Goal: Download file/media

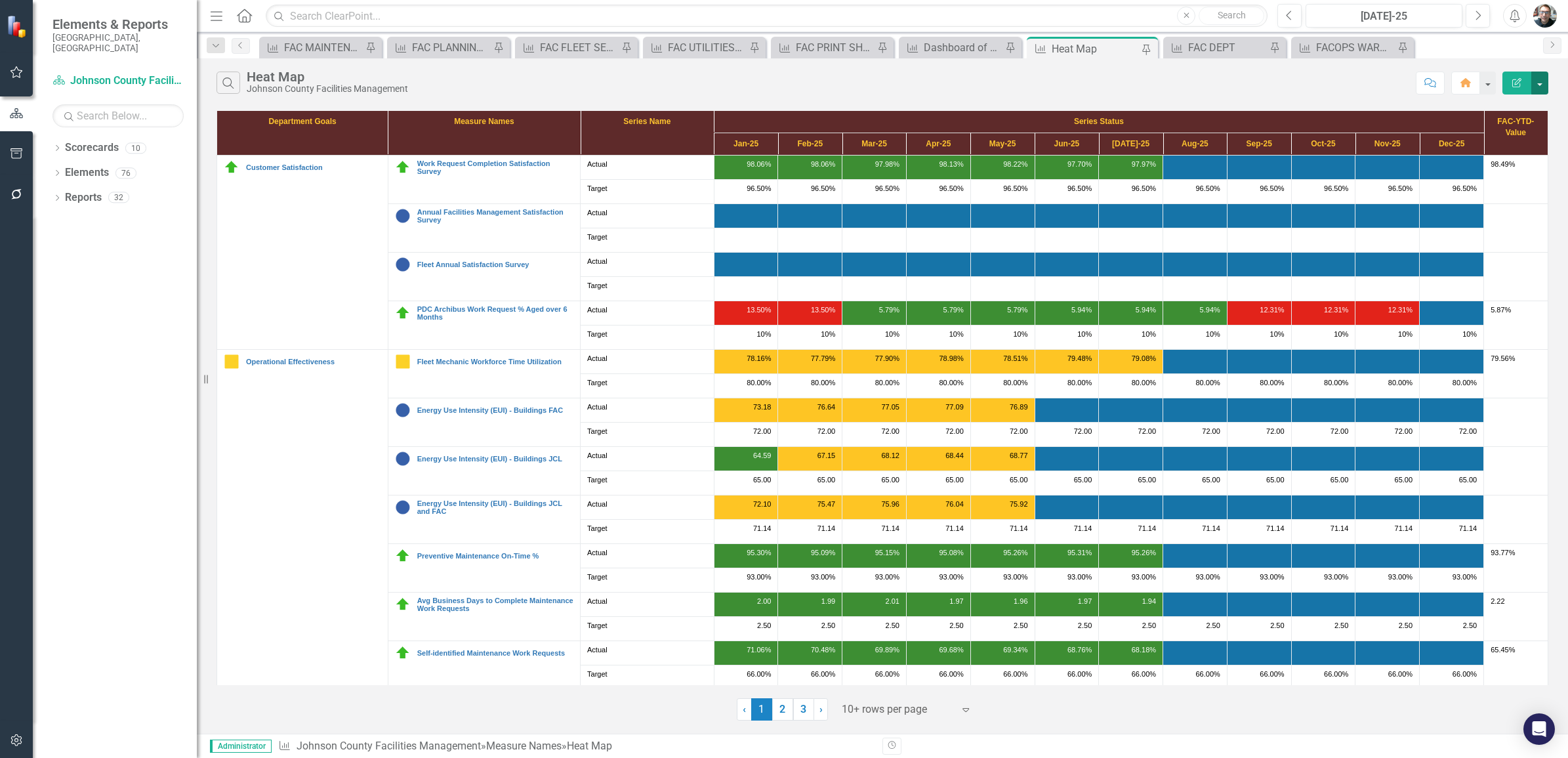
click at [1543, 86] on button "button" at bounding box center [1539, 82] width 17 height 23
click at [1515, 132] on link "PDF Export to PDF" at bounding box center [1496, 134] width 104 height 24
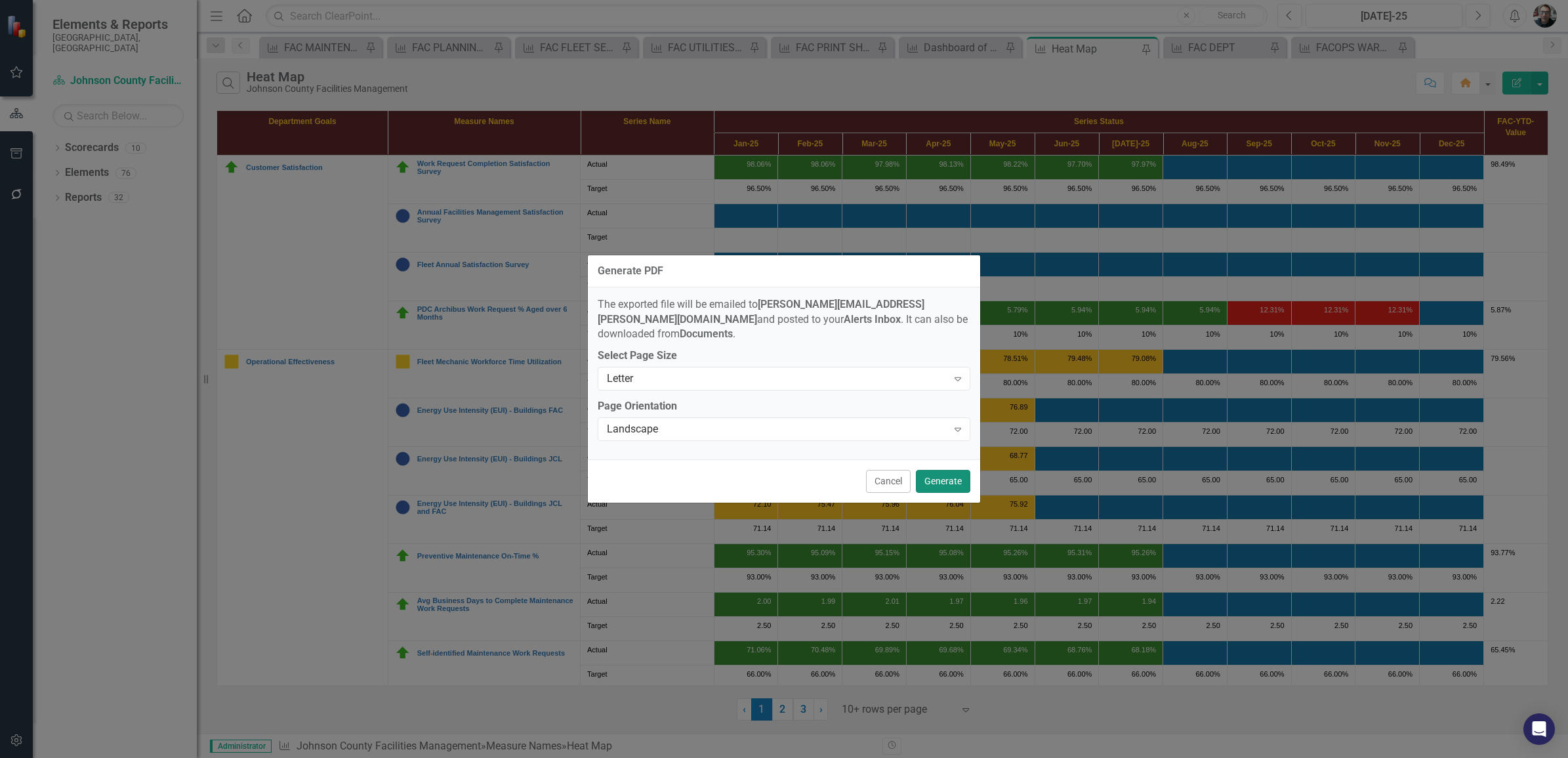
click at [935, 473] on button "Generate" at bounding box center [943, 481] width 55 height 23
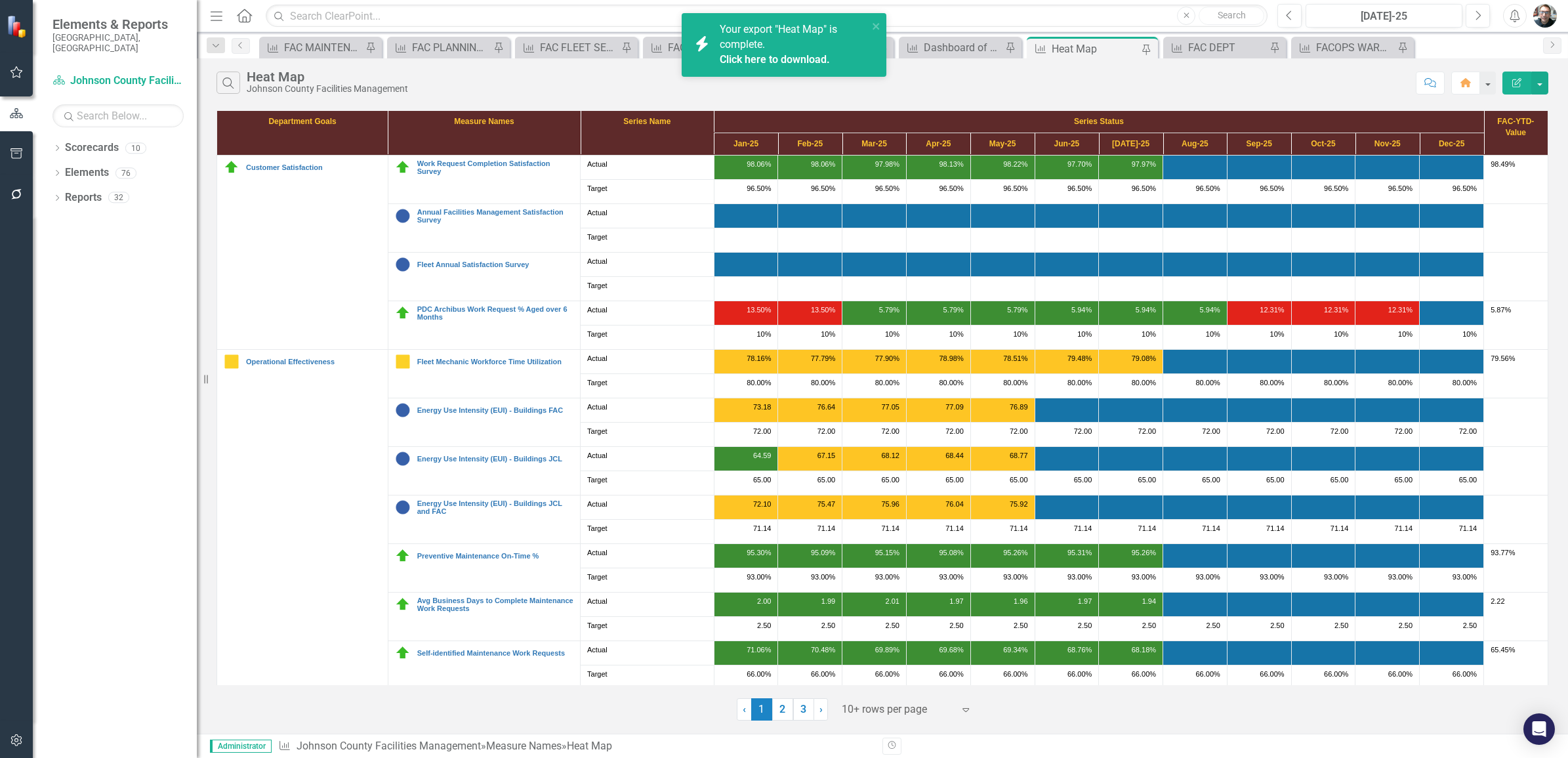
click at [778, 56] on link "Click here to download." at bounding box center [774, 59] width 110 height 13
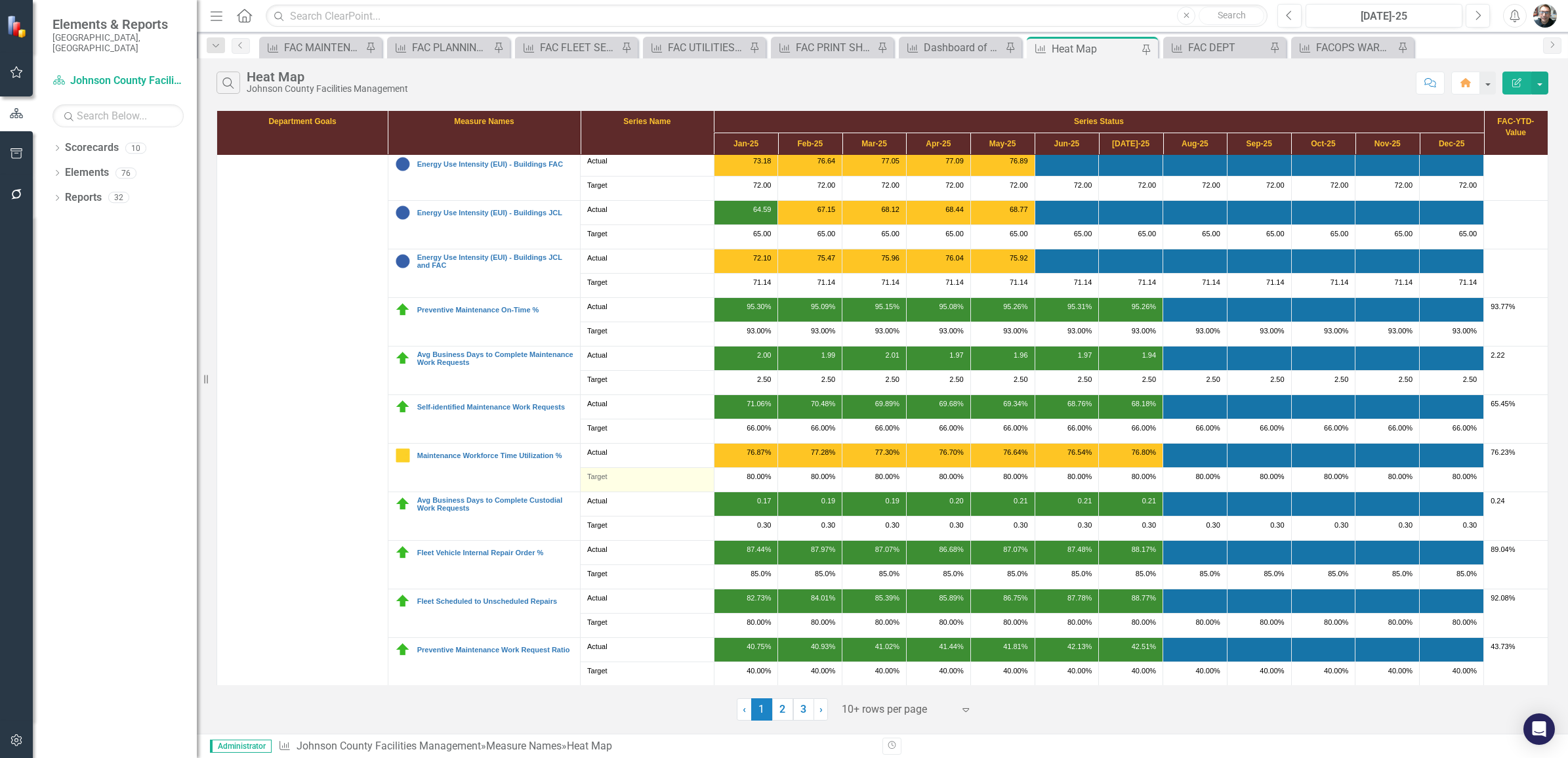
scroll to position [300, 0]
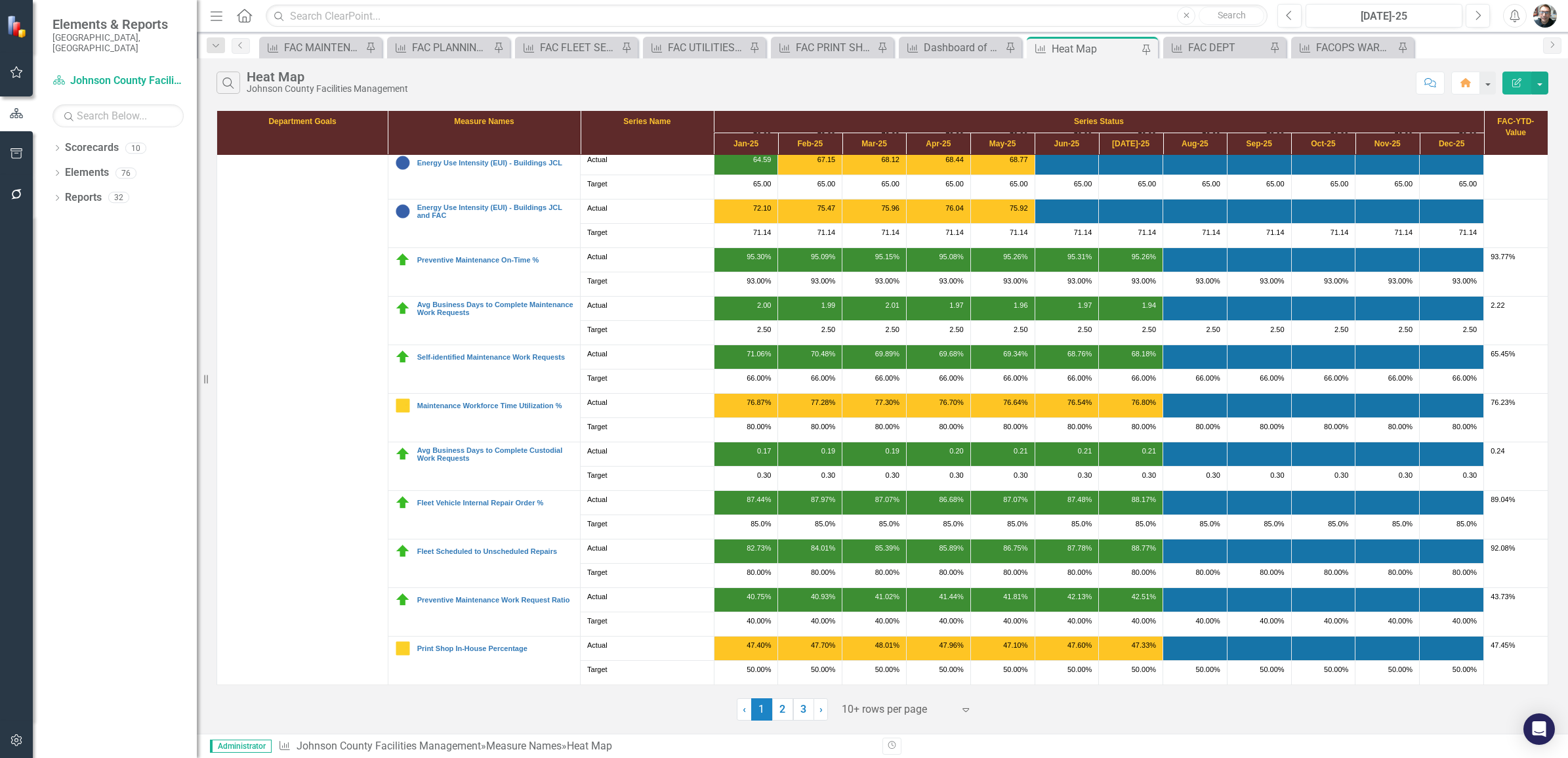
drag, startPoint x: 776, startPoint y: 712, endPoint x: 786, endPoint y: 716, distance: 10.8
click at [776, 712] on link "2" at bounding box center [782, 708] width 21 height 23
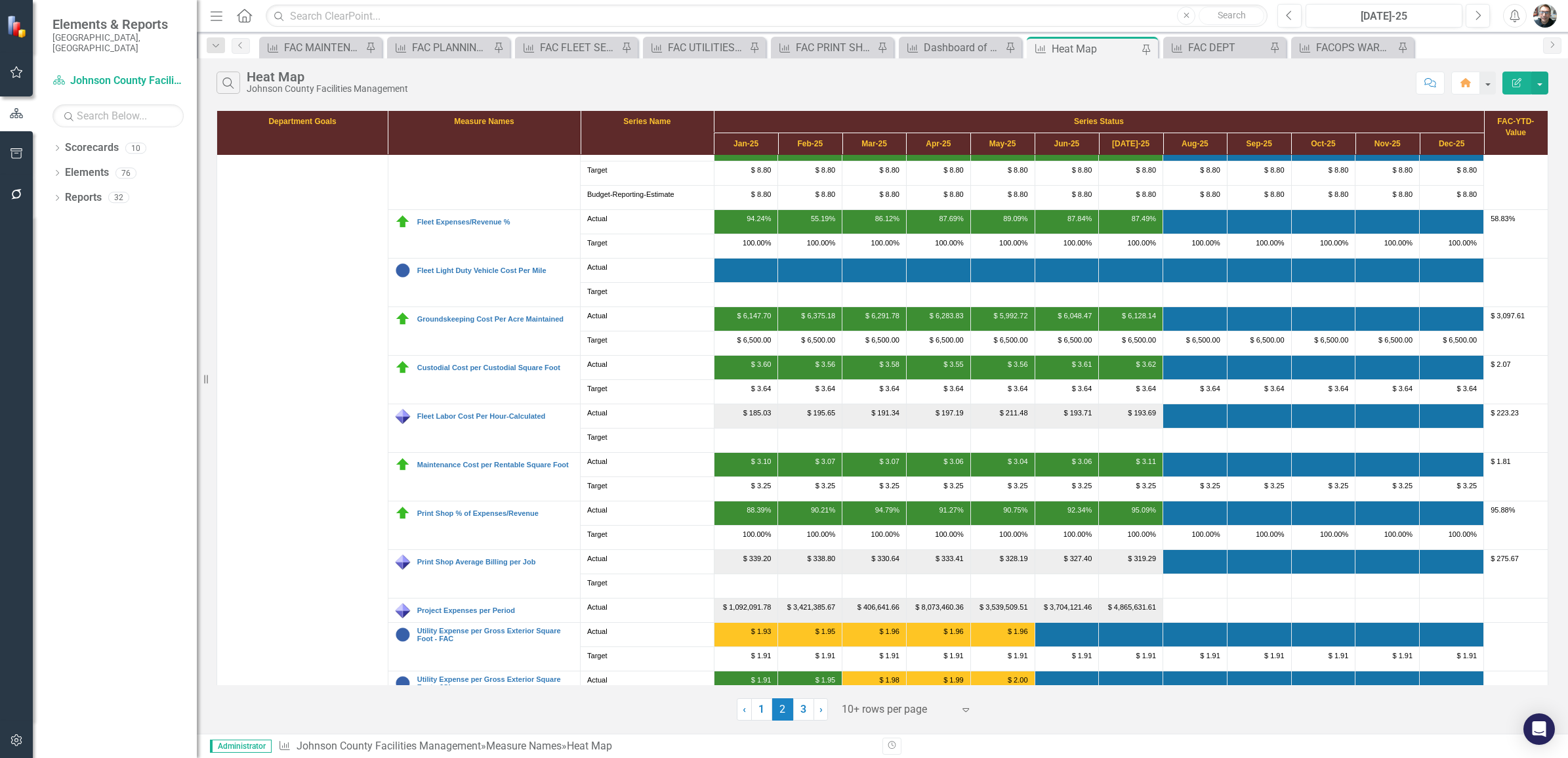
scroll to position [253, 0]
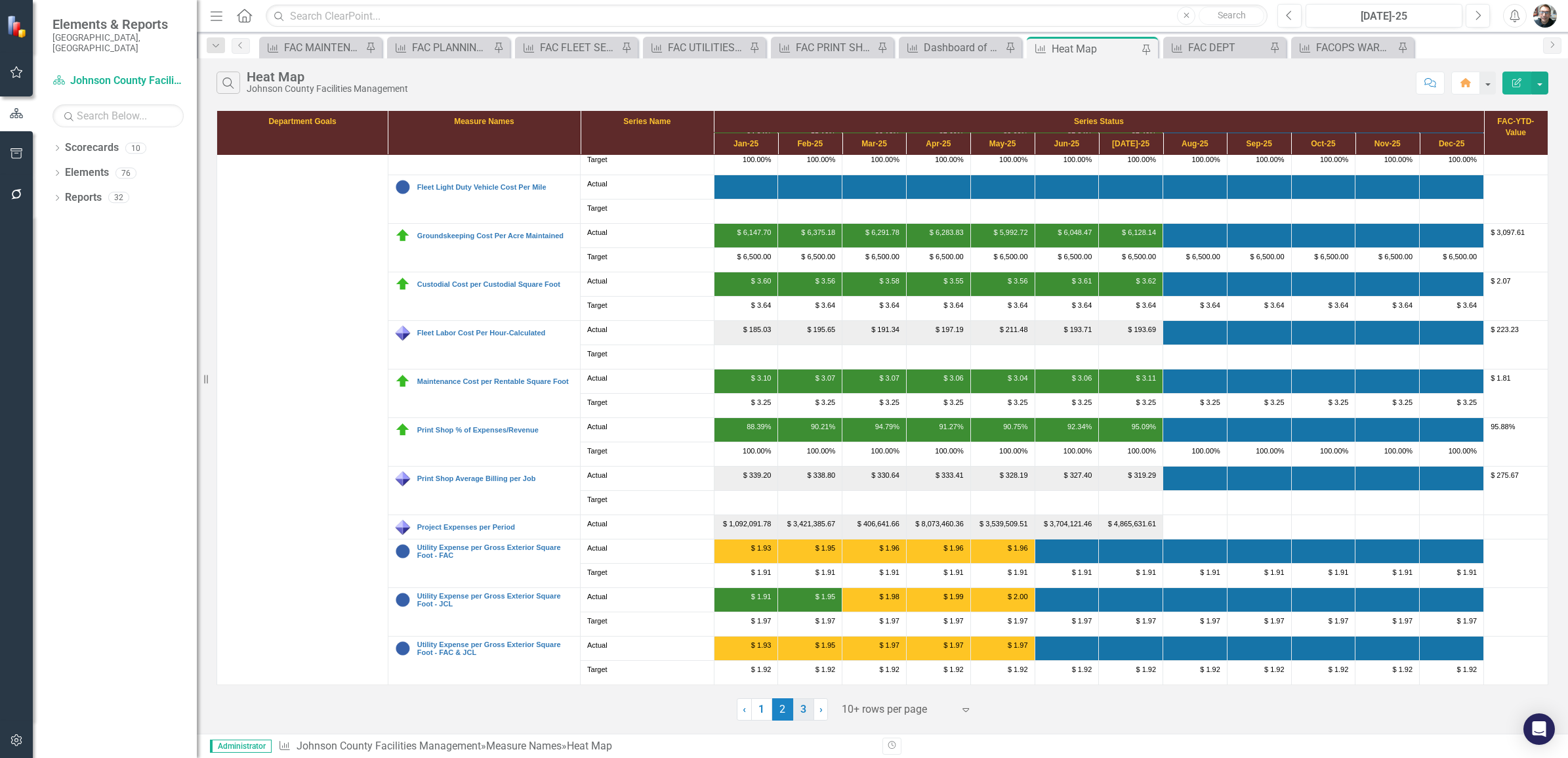
click at [801, 715] on link "3" at bounding box center [803, 708] width 21 height 23
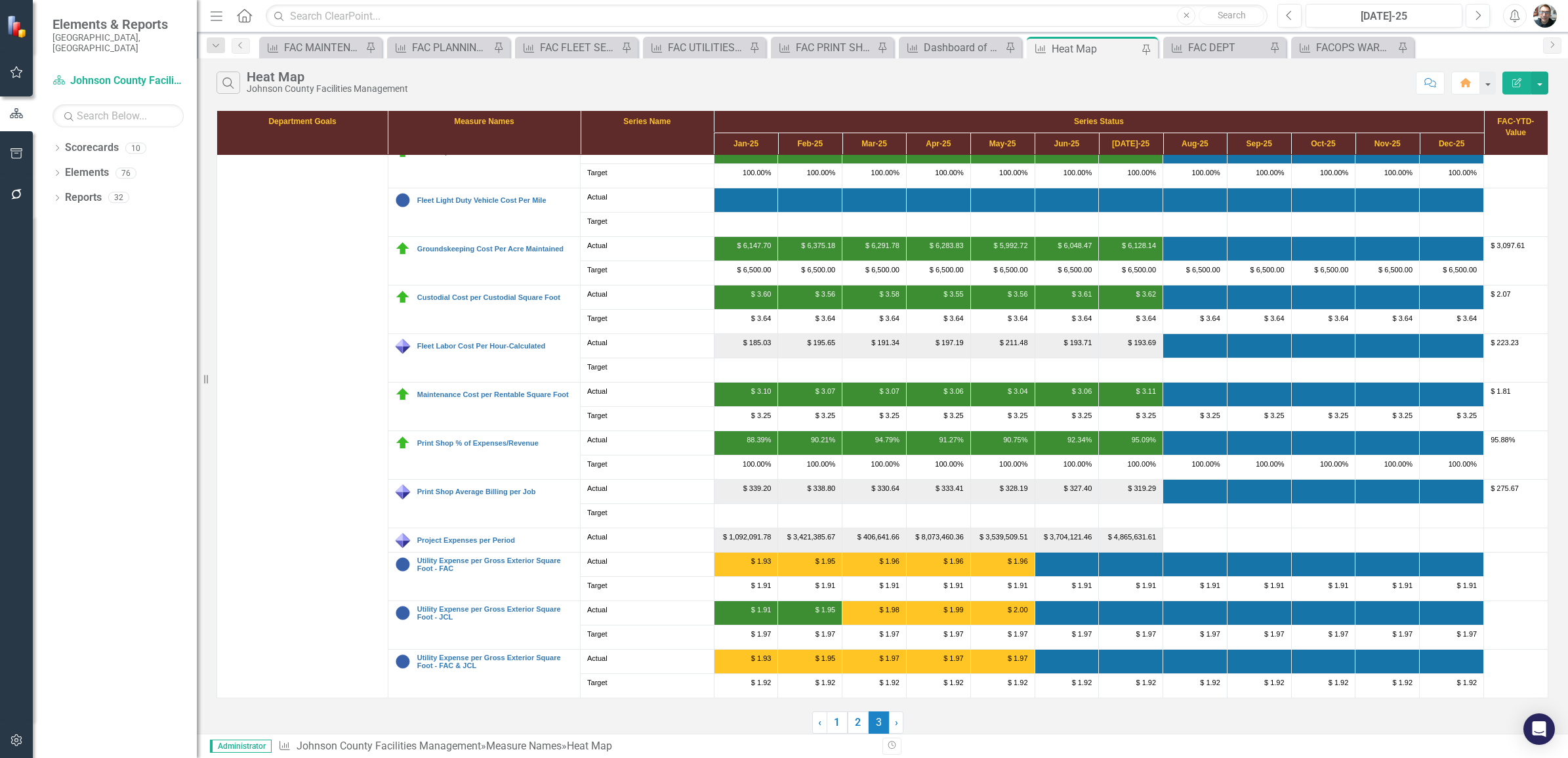
scroll to position [0, 0]
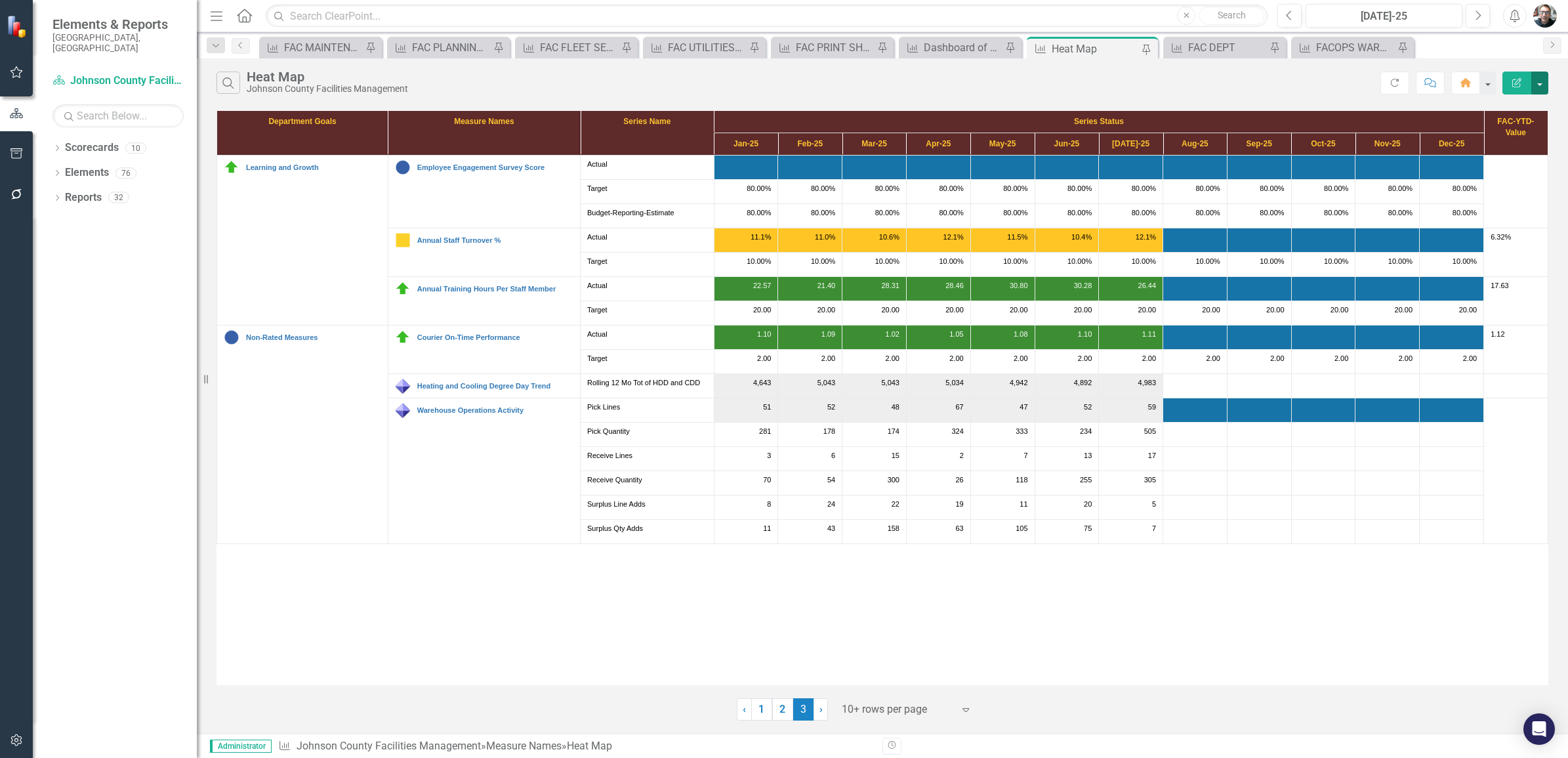
click at [1544, 82] on button "button" at bounding box center [1539, 82] width 17 height 23
click at [1497, 133] on link "PDF Export to PDF" at bounding box center [1496, 134] width 104 height 24
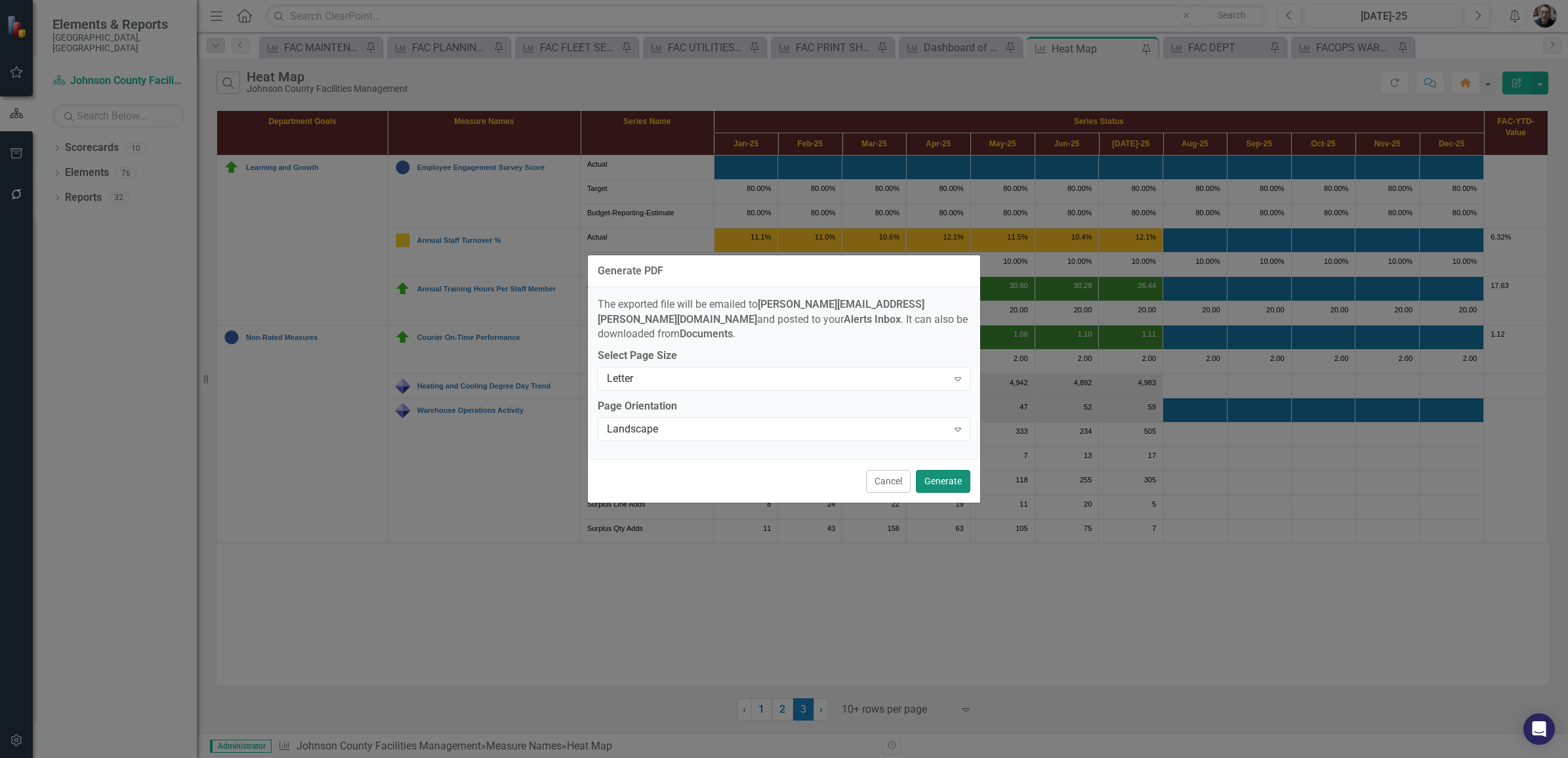
click at [937, 473] on button "Generate" at bounding box center [943, 481] width 55 height 23
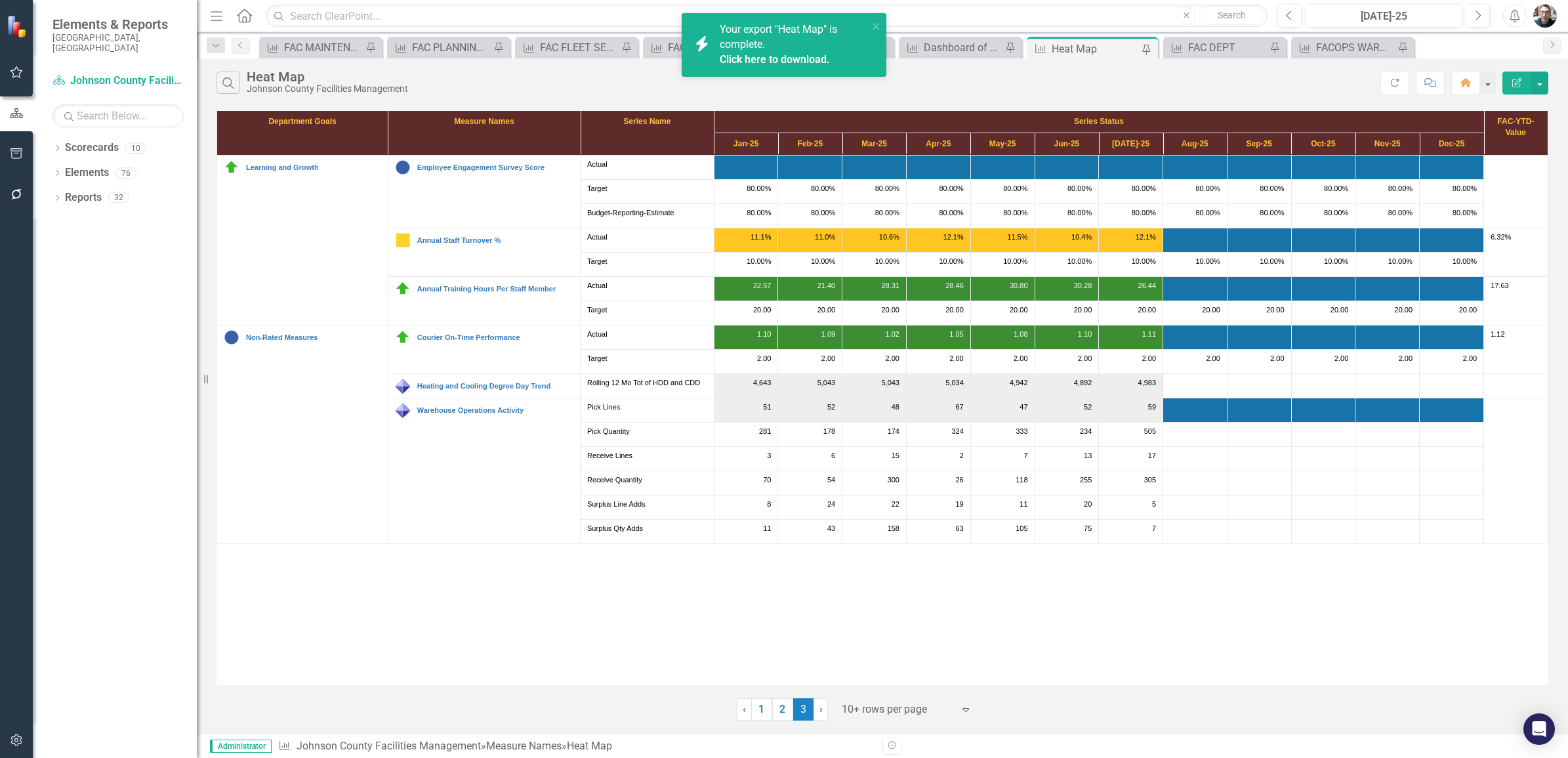
click at [754, 56] on link "Click here to download." at bounding box center [774, 59] width 110 height 13
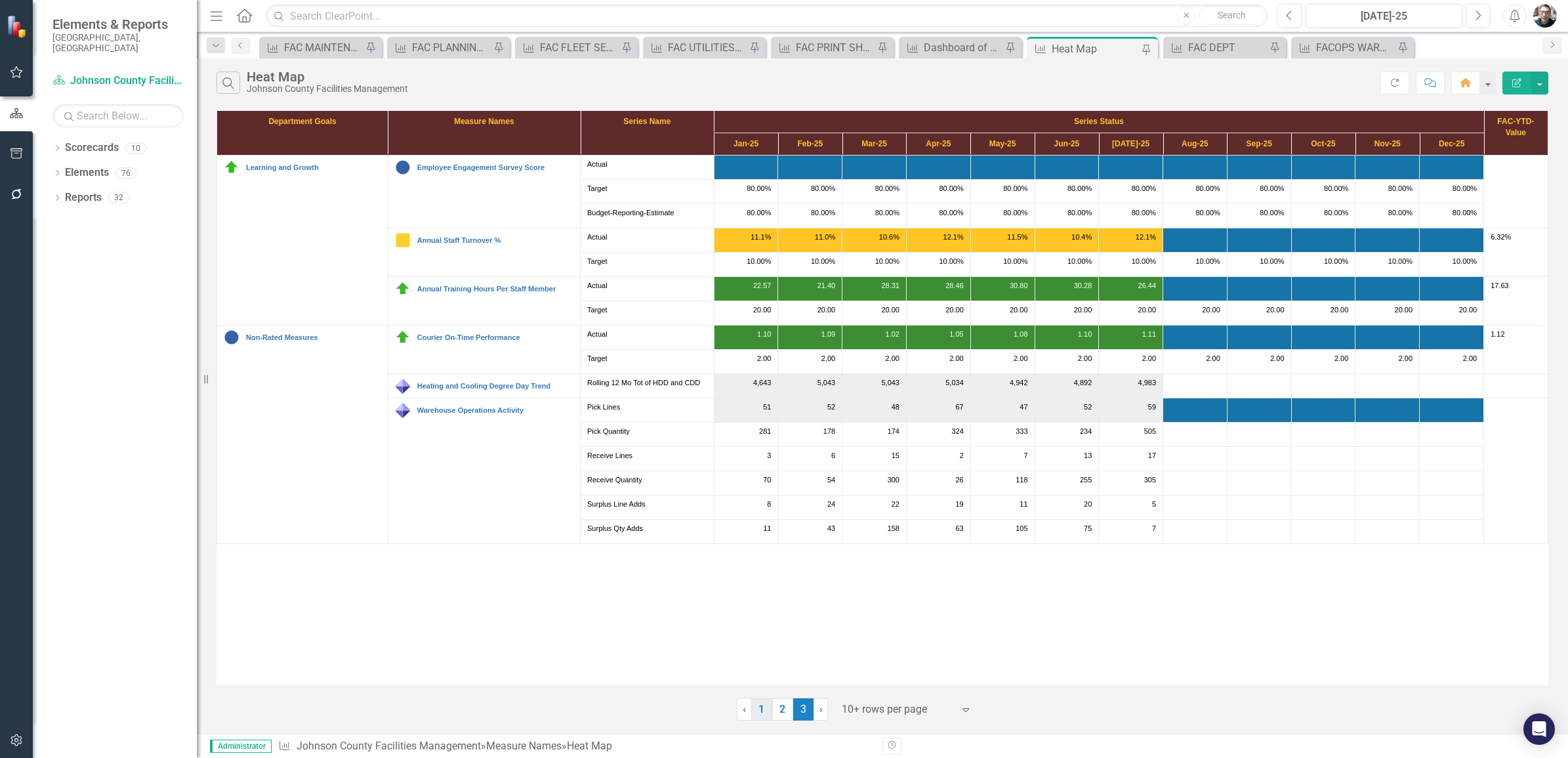
click at [762, 709] on link "1" at bounding box center [761, 708] width 21 height 23
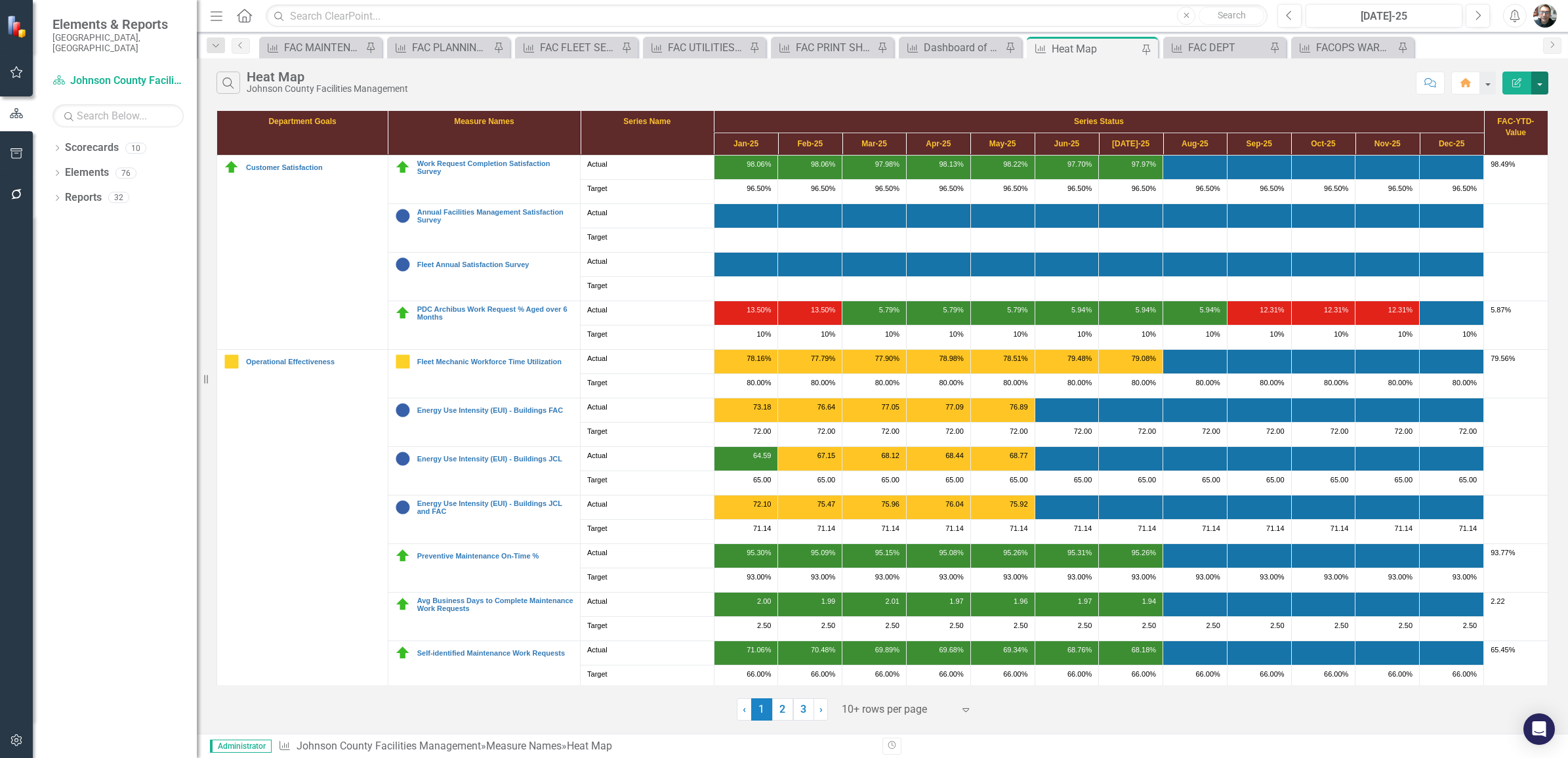
click at [1534, 82] on button "button" at bounding box center [1539, 82] width 17 height 23
